Goal: Communication & Community: Participate in discussion

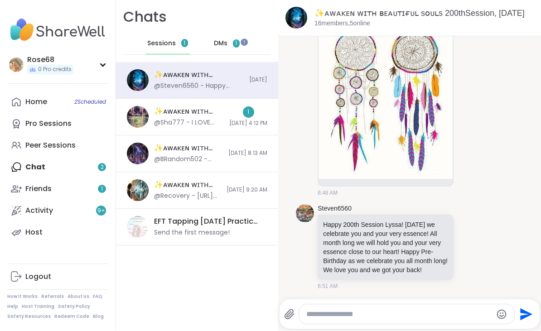
click at [27, 100] on div "Home 2 Scheduled" at bounding box center [36, 102] width 22 height 10
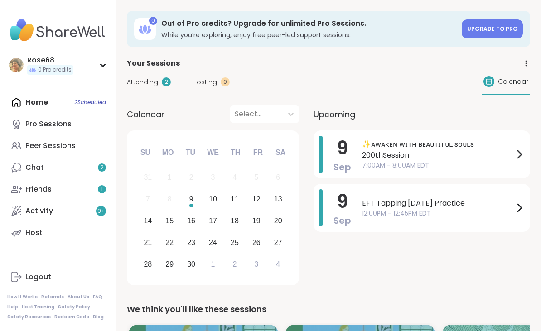
click at [384, 149] on span "✨ᴀᴡᴀᴋᴇɴ ᴡɪᴛʜ ʙᴇᴀᴜᴛɪғᴜʟ sᴏᴜʟs 200thSession" at bounding box center [438, 150] width 152 height 22
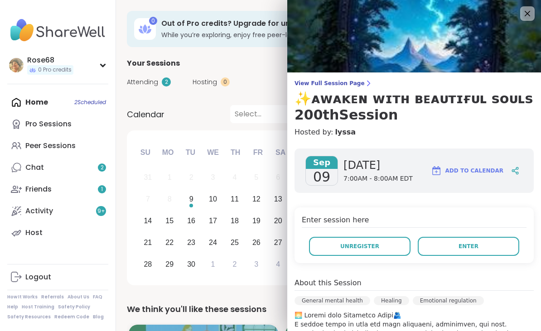
click at [469, 247] on span "Enter" at bounding box center [469, 247] width 20 height 8
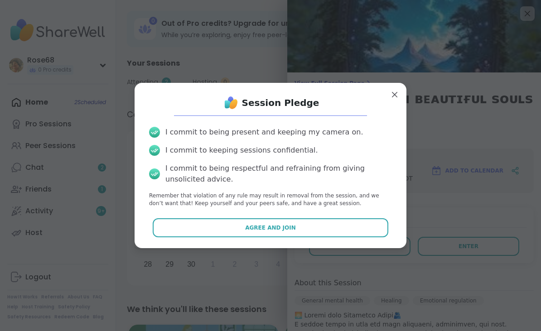
click at [313, 228] on button "Agree and Join" at bounding box center [271, 228] width 236 height 19
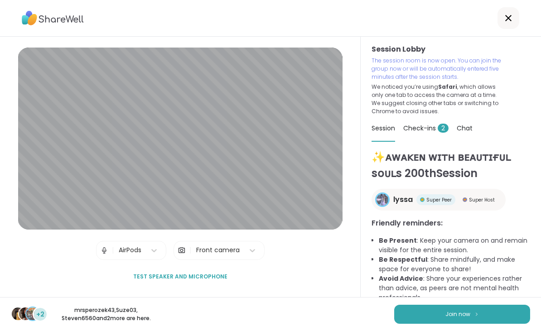
click at [451, 320] on button "Join now" at bounding box center [463, 314] width 136 height 19
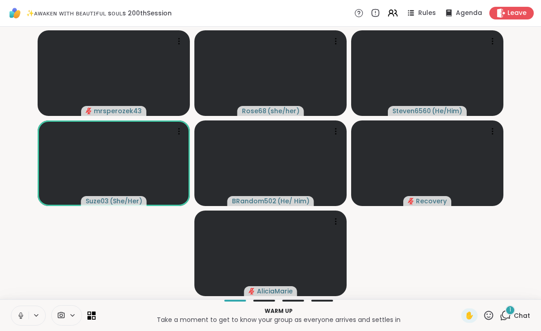
click at [515, 315] on span "Chat" at bounding box center [522, 316] width 16 height 9
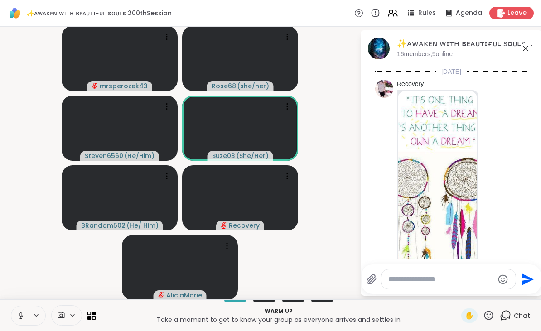
scroll to position [509, 0]
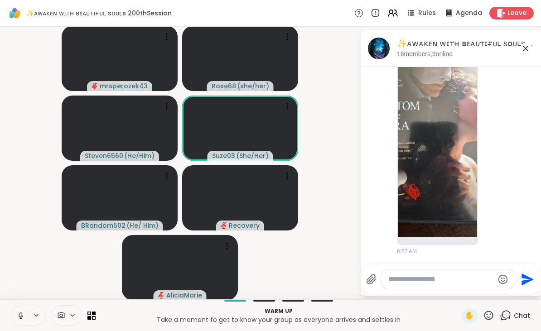
click at [439, 277] on textarea "Type your message" at bounding box center [442, 279] width 106 height 9
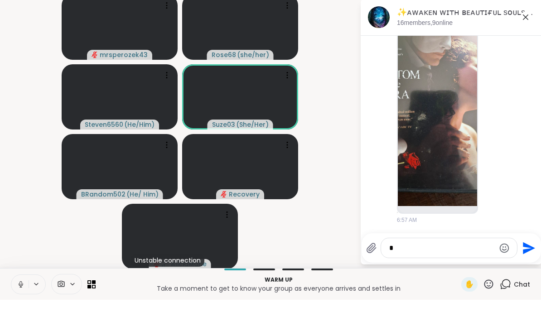
scroll to position [0, 0]
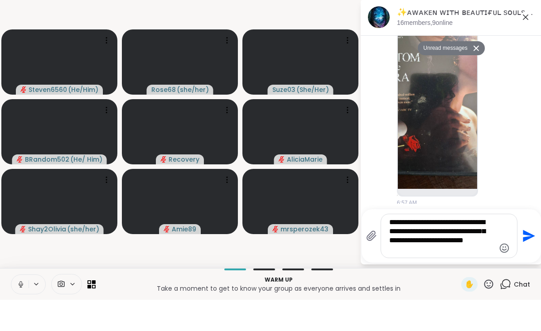
type textarea "**********"
click at [533, 260] on icon "Send" at bounding box center [528, 267] width 15 height 15
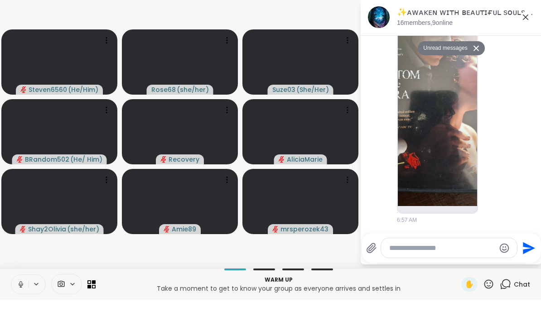
scroll to position [572, 0]
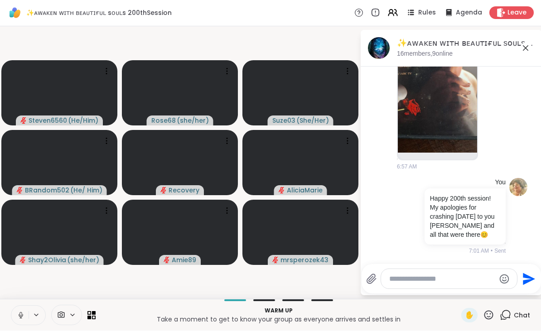
click at [529, 52] on icon at bounding box center [526, 48] width 11 height 11
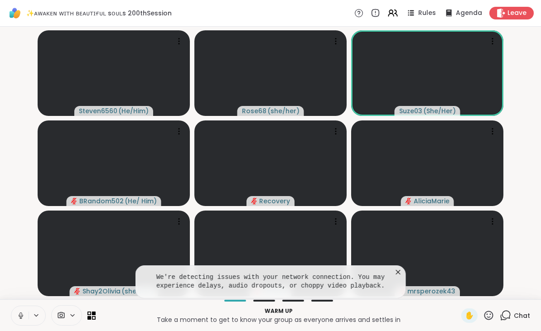
click at [22, 322] on button at bounding box center [19, 316] width 17 height 19
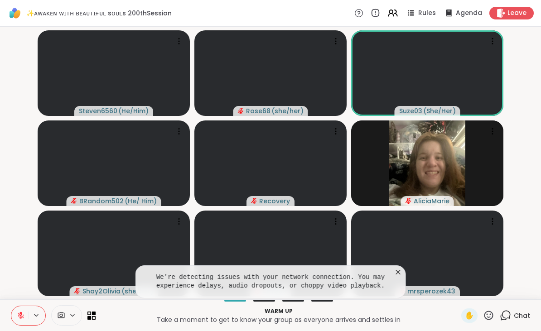
click at [394, 276] on icon at bounding box center [398, 272] width 9 height 9
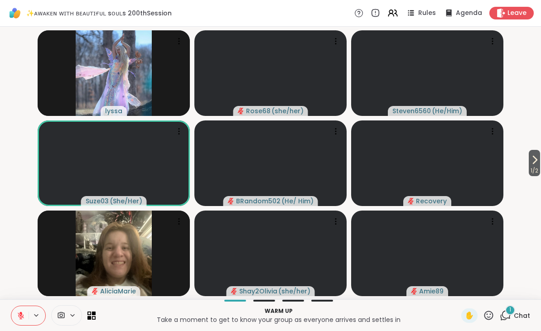
click at [536, 160] on icon at bounding box center [536, 159] width 4 height 7
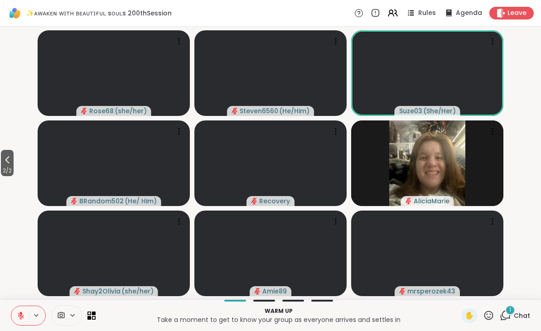
click at [5, 163] on icon at bounding box center [7, 160] width 11 height 11
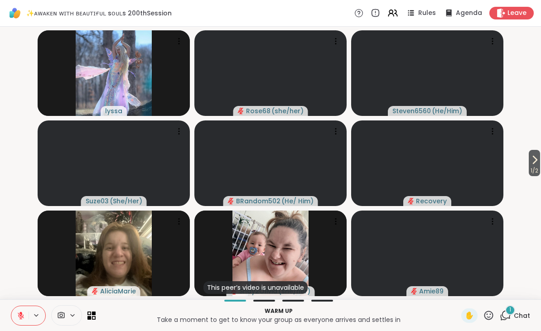
click at [23, 318] on icon at bounding box center [21, 316] width 8 height 8
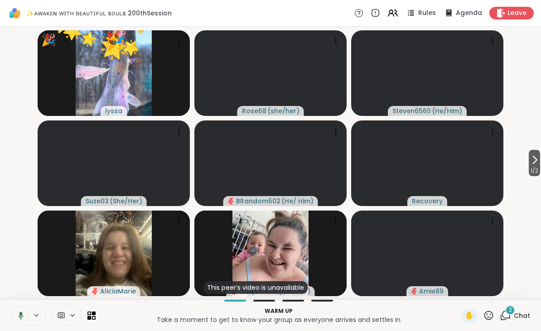
click at [493, 314] on icon at bounding box center [489, 315] width 9 height 9
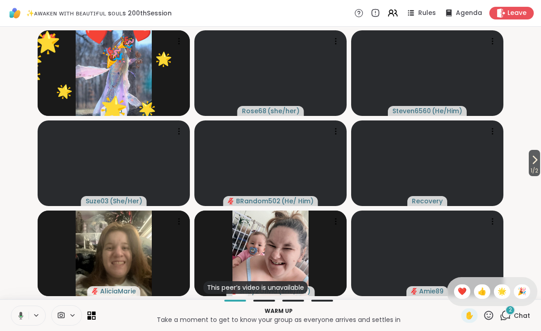
click at [522, 291] on span "🎉" at bounding box center [522, 292] width 9 height 11
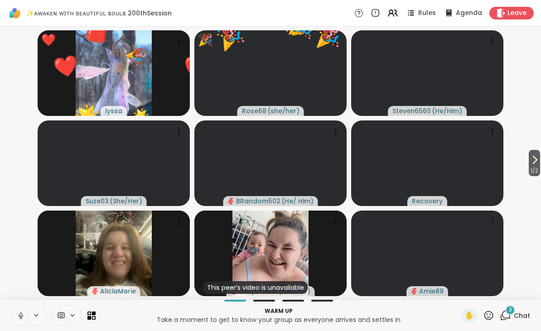
click at [491, 314] on icon at bounding box center [488, 315] width 11 height 11
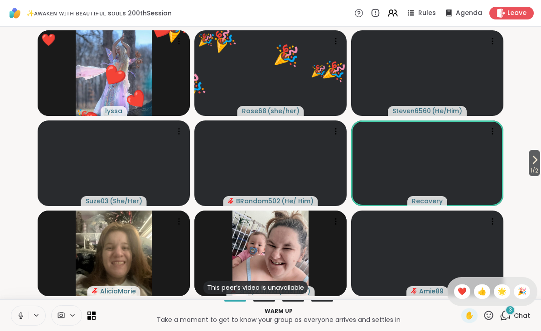
click at [501, 296] on span "🌟" at bounding box center [502, 292] width 9 height 11
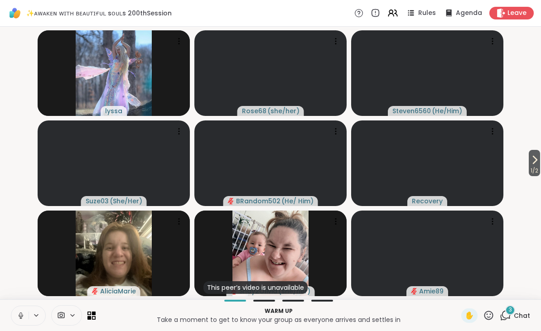
click at [511, 312] on span "3" at bounding box center [510, 311] width 3 height 8
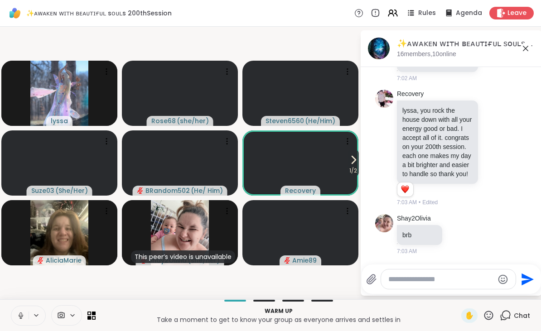
scroll to position [854, 0]
click at [415, 282] on textarea "Type your message" at bounding box center [442, 279] width 106 height 9
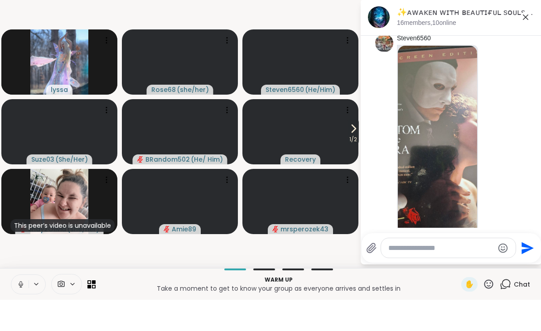
scroll to position [433, 0]
click at [523, 38] on div "✨ᴀᴡᴀᴋᴇɴ ᴡɪᴛʜ ʙᴇᴀᴜᴛɪғᴜʟ sᴏᴜʟs 200thSession, Sep 09 16 members, 10 online" at bounding box center [466, 48] width 138 height 20
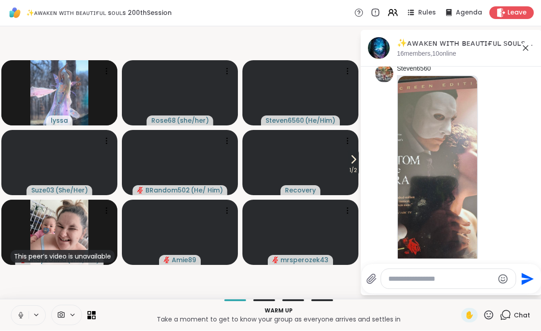
click at [536, 52] on div "✨ᴀᴡᴀᴋᴇɴ ᴡɪᴛʜ ʙᴇᴀᴜᴛɪғᴜʟ sᴏᴜʟs 200thSession, Sep 09 16 members, 10 online" at bounding box center [451, 48] width 181 height 37
click at [521, 47] on icon at bounding box center [526, 48] width 11 height 11
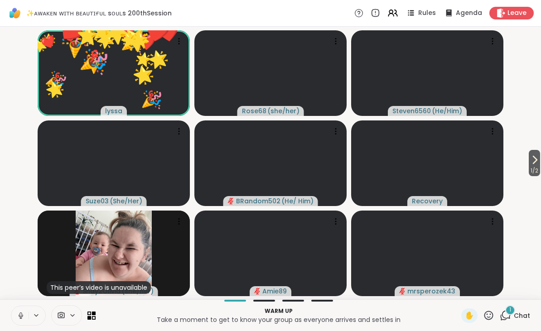
click at [489, 314] on icon at bounding box center [488, 315] width 11 height 11
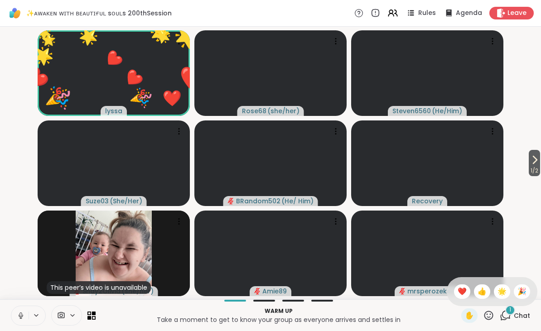
click at [517, 291] on div "🎉" at bounding box center [522, 292] width 16 height 15
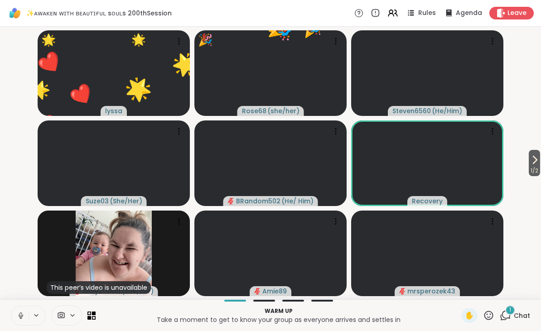
click at [487, 316] on icon at bounding box center [488, 315] width 11 height 11
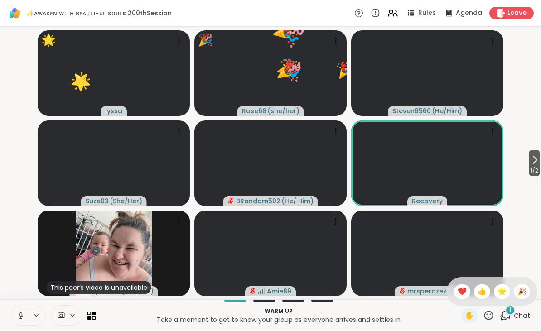
click at [498, 292] on span "🌟" at bounding box center [502, 292] width 9 height 11
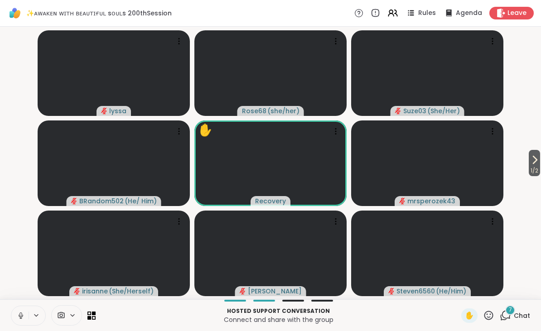
click at [27, 317] on button at bounding box center [19, 316] width 17 height 19
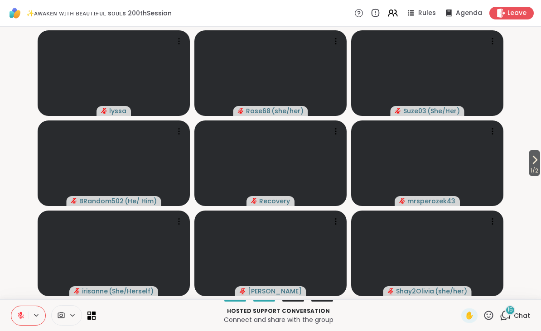
click at [529, 162] on button "1 / 2" at bounding box center [534, 163] width 11 height 26
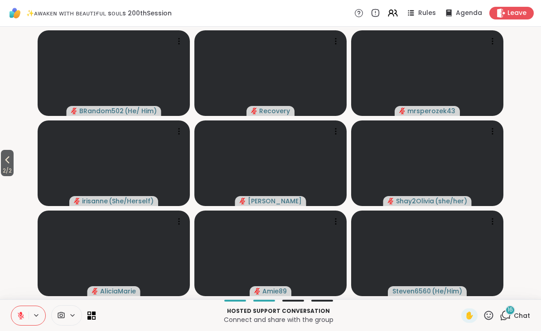
click at [5, 159] on icon at bounding box center [7, 160] width 11 height 11
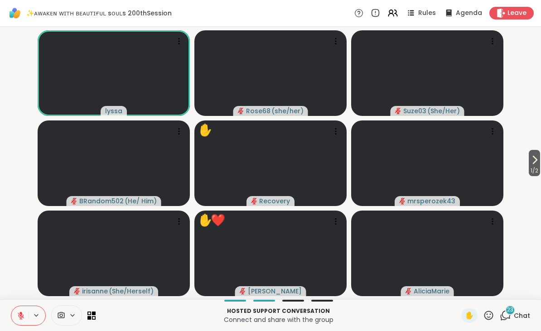
click at [490, 316] on icon at bounding box center [488, 315] width 11 height 11
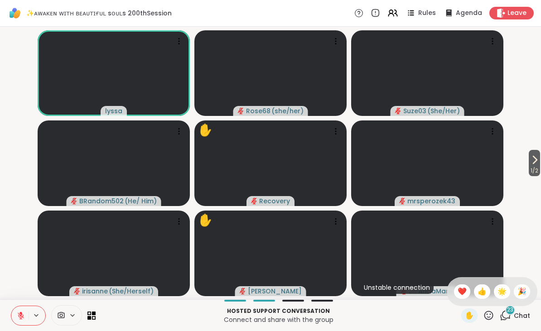
click at [460, 291] on span "❤️" at bounding box center [462, 292] width 9 height 11
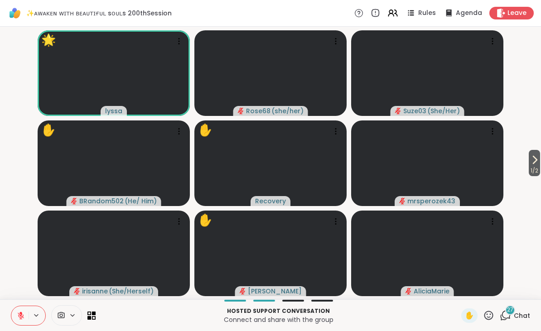
click at [490, 314] on icon at bounding box center [488, 315] width 11 height 11
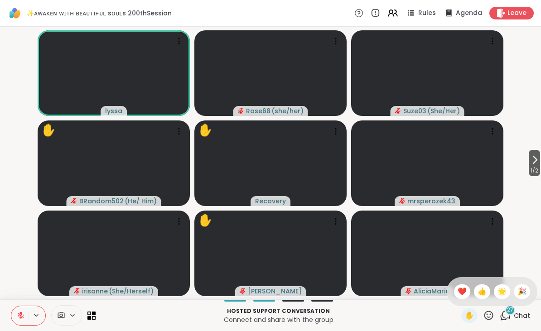
click at [459, 291] on span "❤️" at bounding box center [462, 292] width 9 height 11
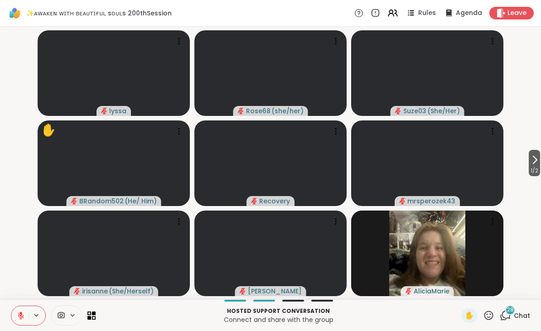
click at [540, 159] on button "1 / 2" at bounding box center [534, 163] width 11 height 26
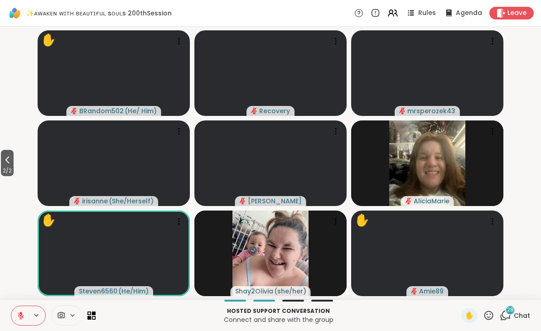
click at [490, 311] on icon at bounding box center [488, 315] width 11 height 11
click at [460, 291] on span "❤️" at bounding box center [462, 292] width 9 height 11
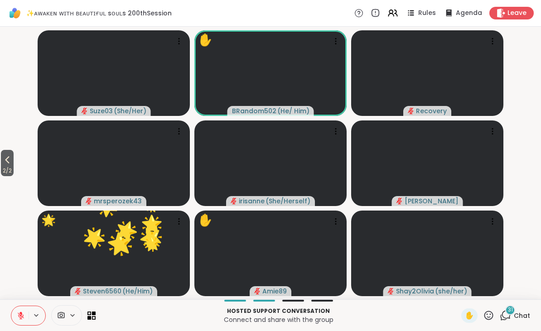
click at [485, 317] on icon at bounding box center [488, 315] width 11 height 11
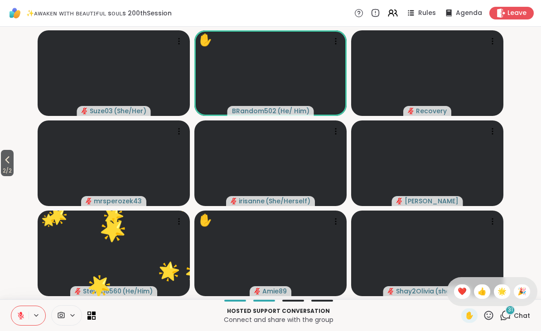
click at [458, 292] on span "❤️" at bounding box center [462, 292] width 9 height 11
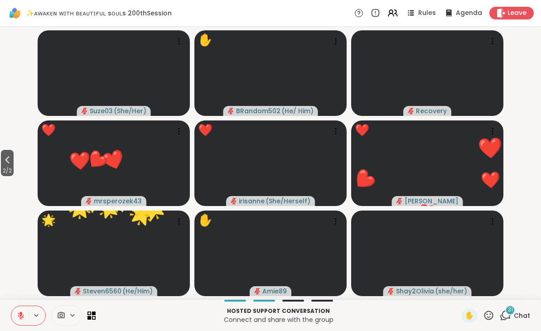
click at [463, 315] on div "✋" at bounding box center [470, 316] width 16 height 15
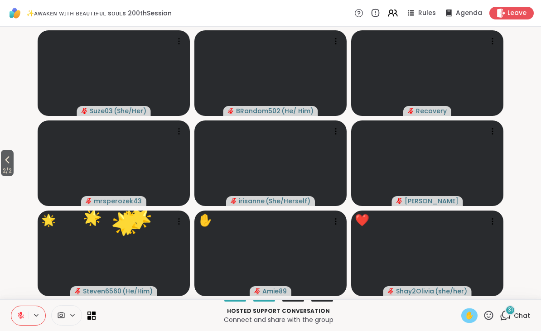
click at [490, 314] on icon at bounding box center [488, 315] width 11 height 11
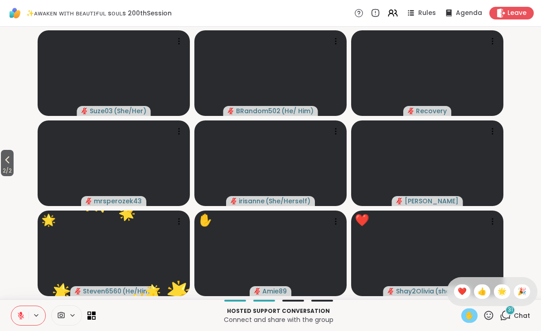
click at [458, 290] on span "❤️" at bounding box center [462, 292] width 9 height 11
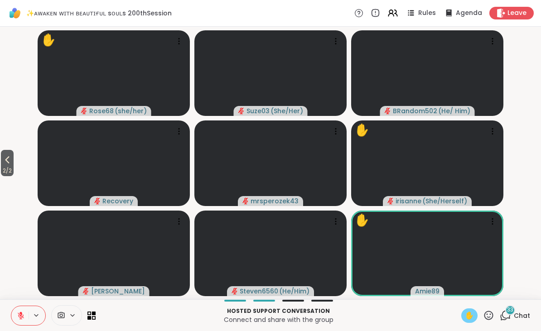
click at [484, 310] on icon at bounding box center [488, 315] width 11 height 11
click at [458, 291] on span "❤️" at bounding box center [462, 292] width 9 height 11
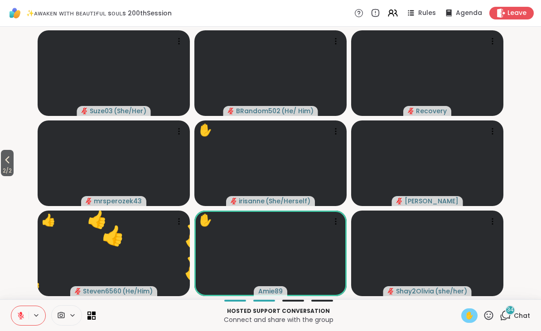
click at [11, 175] on span "2 / 2" at bounding box center [7, 171] width 13 height 11
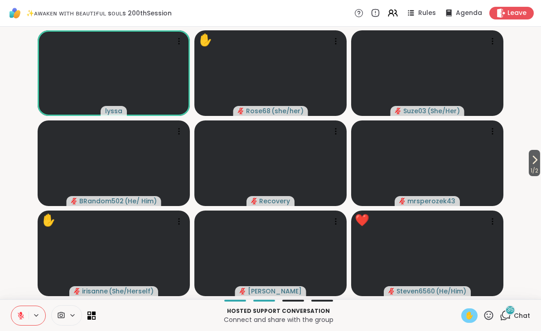
click at [487, 315] on icon at bounding box center [488, 315] width 11 height 11
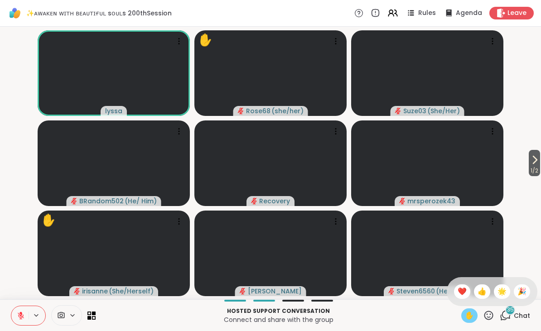
click at [456, 289] on div "❤️" at bounding box center [462, 292] width 16 height 15
click at [22, 313] on icon at bounding box center [21, 316] width 8 height 8
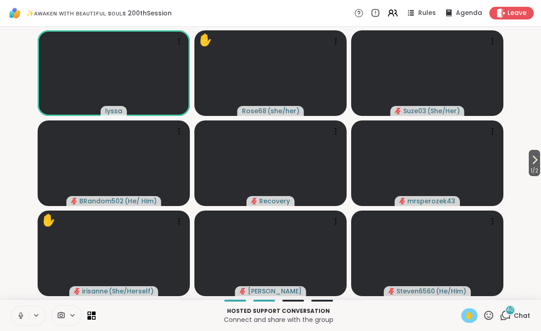
click at [462, 315] on div "✋" at bounding box center [470, 316] width 16 height 15
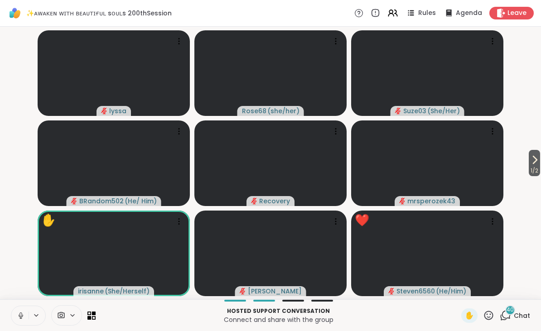
click at [490, 315] on icon at bounding box center [488, 315] width 11 height 11
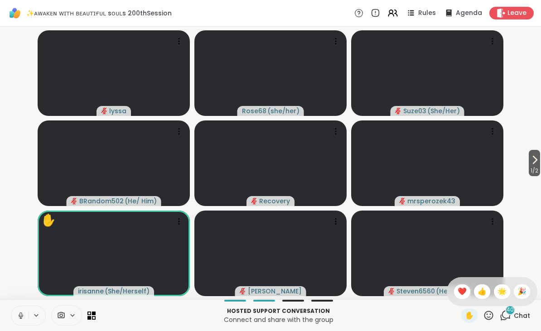
click at [463, 295] on span "❤️" at bounding box center [462, 292] width 9 height 11
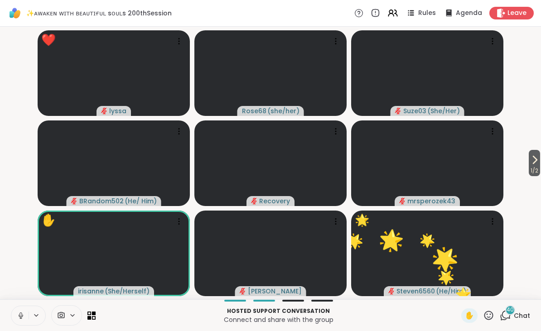
click at [488, 307] on div "Hosted support conversation Connect and share with the group ✋ 40 Chat" at bounding box center [270, 316] width 541 height 32
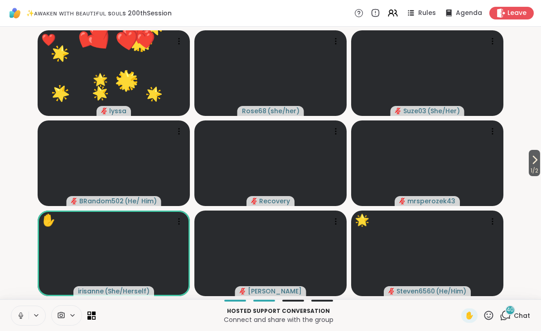
click at [489, 316] on icon at bounding box center [488, 315] width 11 height 11
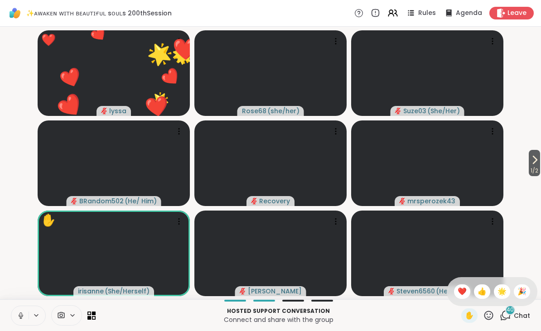
click at [501, 297] on div "🌟" at bounding box center [502, 292] width 16 height 15
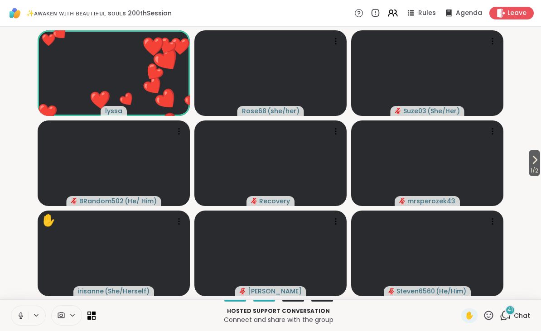
click at [491, 315] on icon at bounding box center [488, 315] width 11 height 11
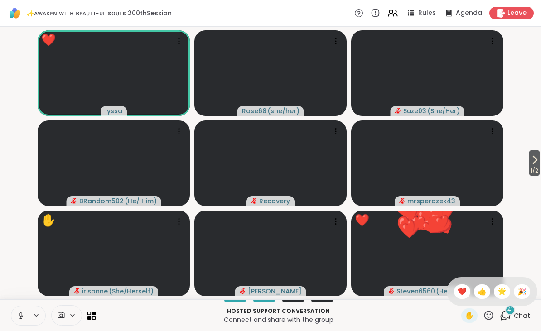
click at [458, 292] on span "❤️" at bounding box center [462, 292] width 9 height 11
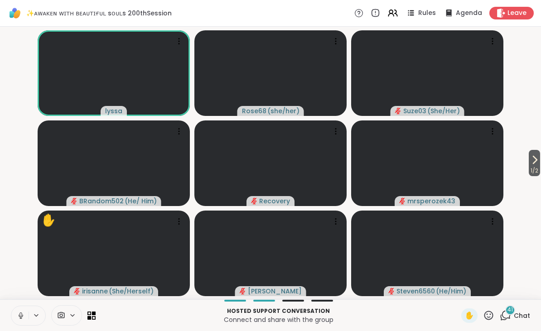
click at [487, 315] on icon at bounding box center [488, 315] width 11 height 11
click at [456, 296] on div "❤️" at bounding box center [462, 292] width 16 height 15
click at [30, 314] on button at bounding box center [37, 316] width 17 height 8
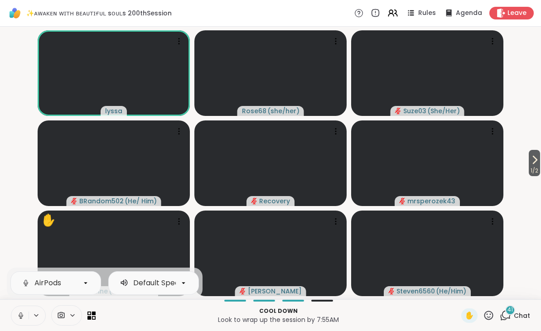
click at [24, 322] on button at bounding box center [19, 316] width 17 height 19
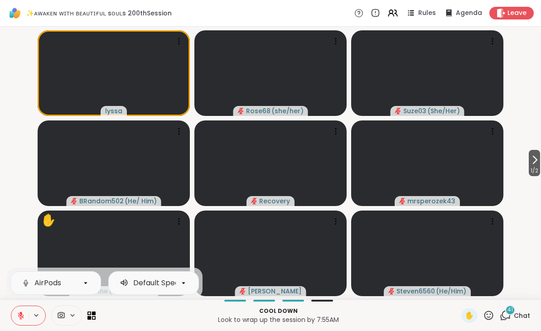
click at [10, 101] on video-player-container "1 / 2 lyssa Rose68 ( she/her ) Suze03 ( She/Her ) BRandom502 ( He/ Him ) Recove…" at bounding box center [270, 163] width 531 height 266
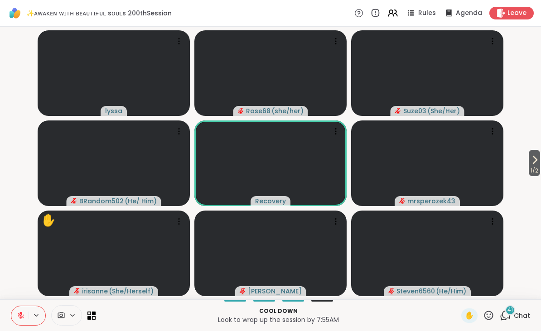
click at [486, 317] on icon at bounding box center [489, 315] width 9 height 9
click at [458, 289] on span "❤️" at bounding box center [462, 292] width 9 height 11
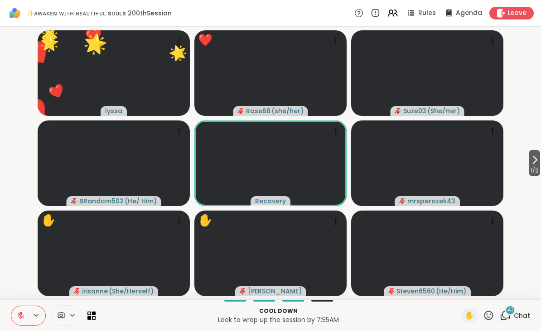
click at [493, 311] on icon at bounding box center [488, 315] width 11 height 11
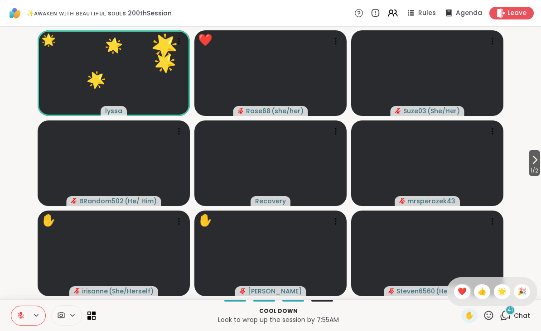
click at [498, 290] on span "🌟" at bounding box center [502, 292] width 9 height 11
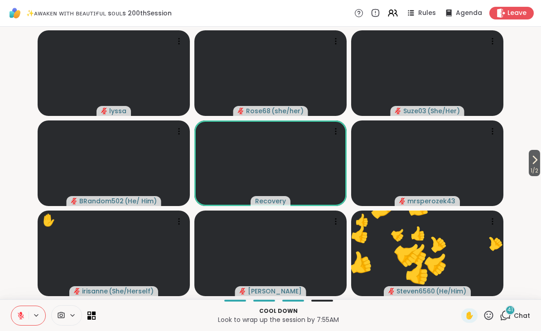
click at [490, 314] on icon at bounding box center [488, 315] width 11 height 11
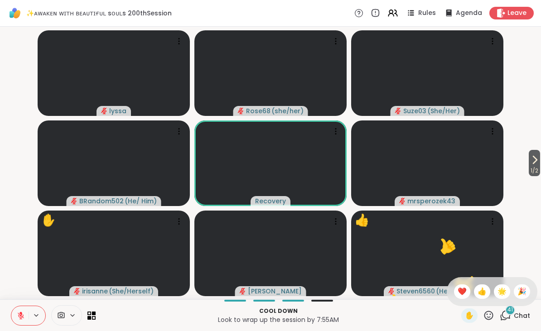
click at [481, 291] on span "👍" at bounding box center [482, 292] width 9 height 11
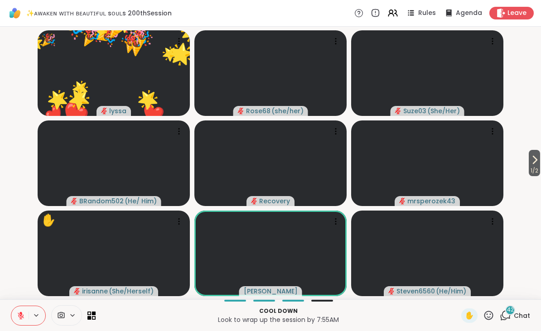
click at [489, 312] on icon at bounding box center [489, 315] width 9 height 9
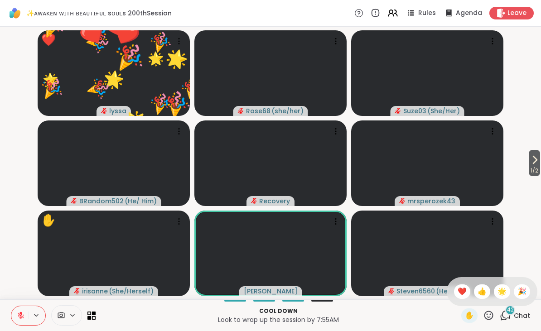
click at [458, 290] on span "❤️" at bounding box center [462, 292] width 9 height 11
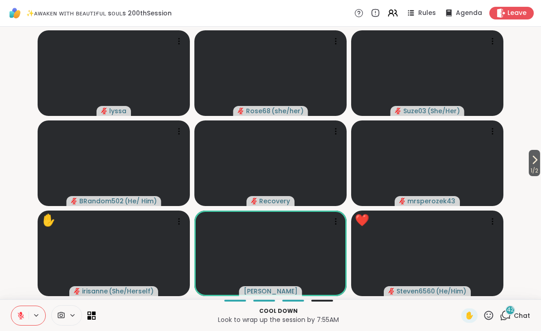
click at [492, 310] on icon at bounding box center [488, 315] width 11 height 11
click at [463, 279] on div "✋ ❤️ 👍 🌟 🎉" at bounding box center [492, 292] width 91 height 29
click at [489, 316] on icon at bounding box center [488, 315] width 11 height 11
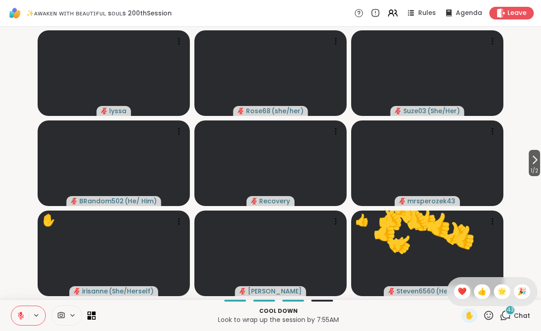
click at [458, 292] on span "❤️" at bounding box center [462, 292] width 9 height 11
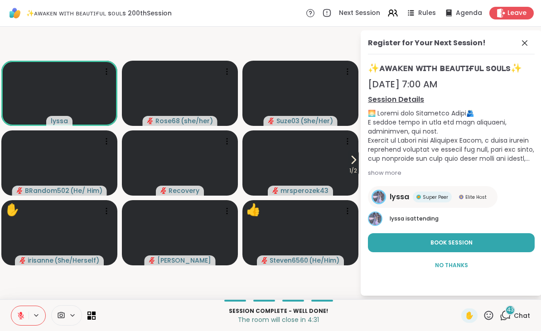
click at [488, 312] on icon at bounding box center [489, 315] width 9 height 9
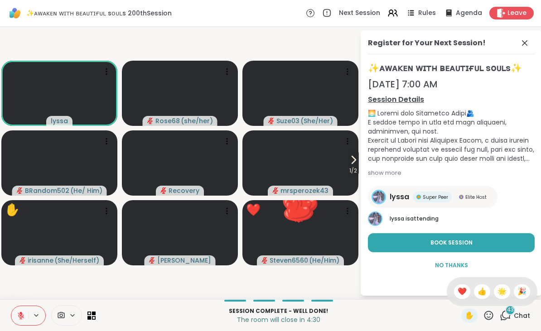
click at [501, 287] on span "🌟" at bounding box center [502, 292] width 9 height 11
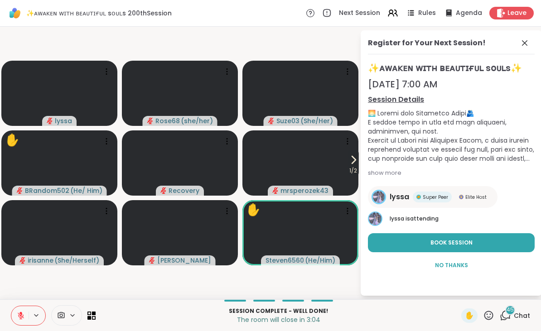
click at [522, 44] on icon at bounding box center [525, 43] width 11 height 11
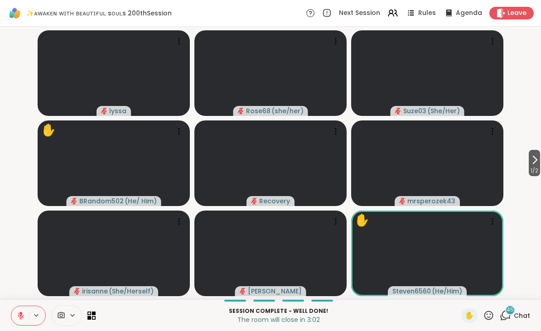
click at [488, 310] on icon at bounding box center [488, 315] width 11 height 11
click at [460, 292] on span "❤️" at bounding box center [462, 292] width 9 height 11
click at [485, 313] on icon at bounding box center [488, 315] width 11 height 11
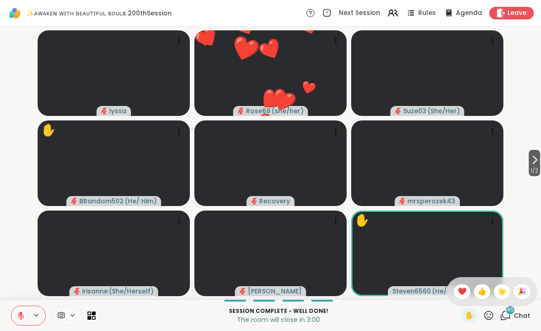
click at [503, 289] on span "🌟" at bounding box center [502, 292] width 9 height 11
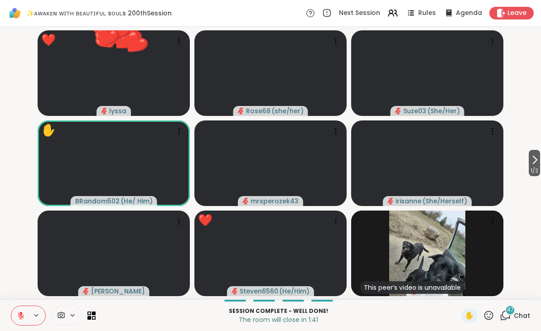
click at [485, 315] on icon at bounding box center [488, 315] width 11 height 11
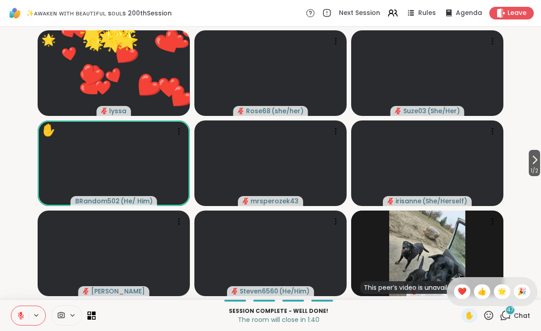
click at [447, 290] on div "✋ ❤️ 👍 🌟 🎉" at bounding box center [492, 292] width 91 height 29
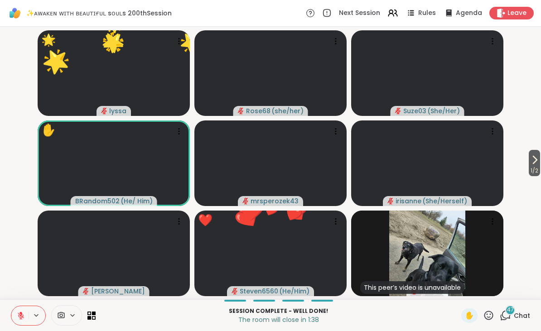
click at [485, 318] on icon at bounding box center [488, 315] width 11 height 11
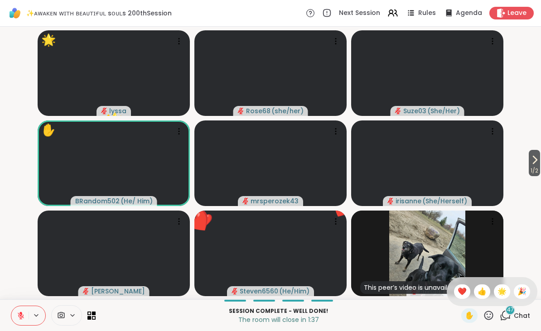
click at [463, 292] on span "❤️" at bounding box center [462, 292] width 9 height 11
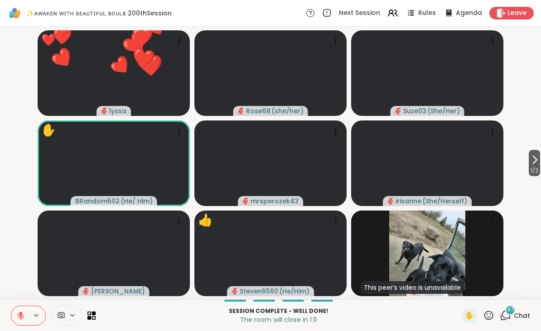
click at [505, 317] on icon at bounding box center [505, 315] width 11 height 11
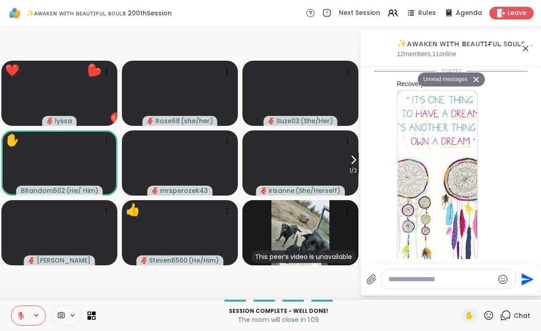
scroll to position [5840, 0]
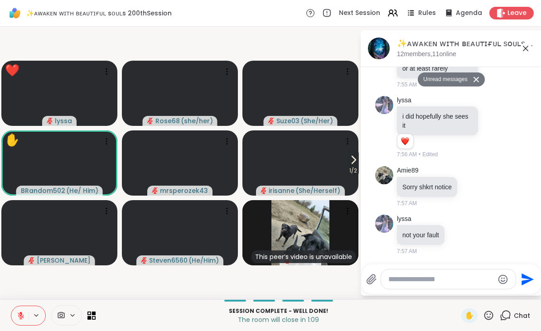
click at [424, 281] on textarea "Type your message" at bounding box center [442, 279] width 106 height 9
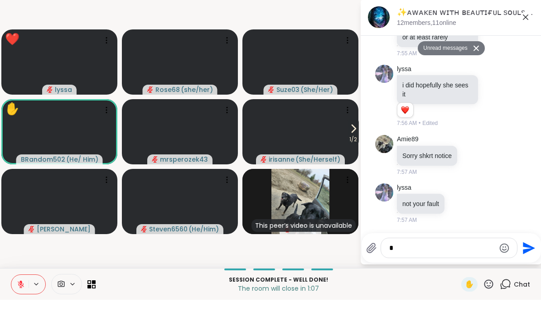
scroll to position [0, 0]
type textarea "**********"
